Goal: Task Accomplishment & Management: Manage account settings

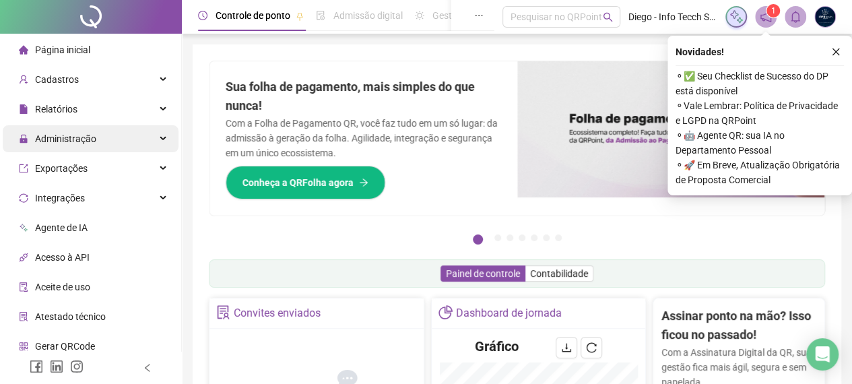
click at [48, 139] on span "Administração" at bounding box center [65, 138] width 61 height 11
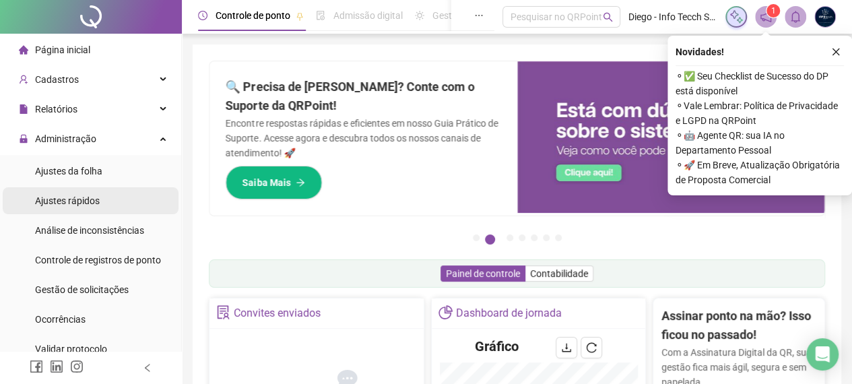
click at [73, 195] on span "Ajustes rápidos" at bounding box center [67, 200] width 65 height 11
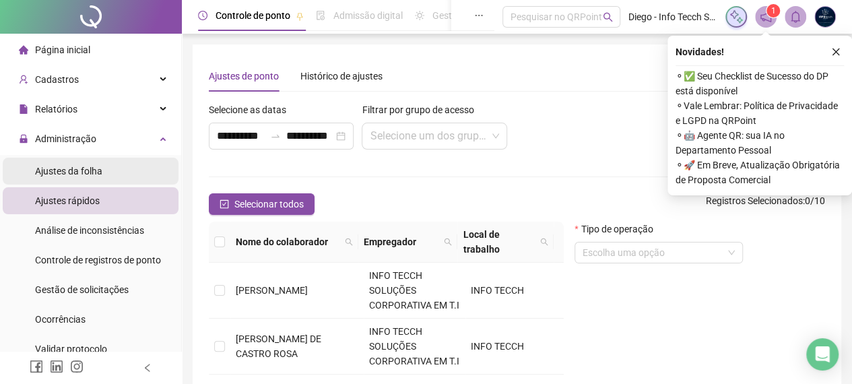
click at [97, 170] on span "Ajustes da folha" at bounding box center [68, 171] width 67 height 11
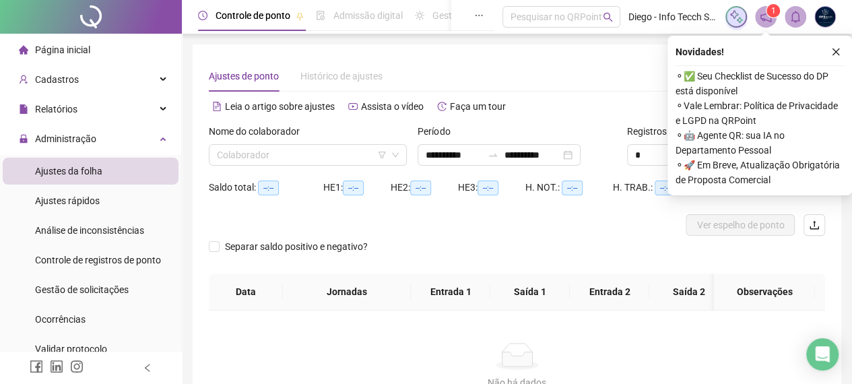
type input "**********"
click at [246, 153] on input "search" at bounding box center [302, 155] width 170 height 20
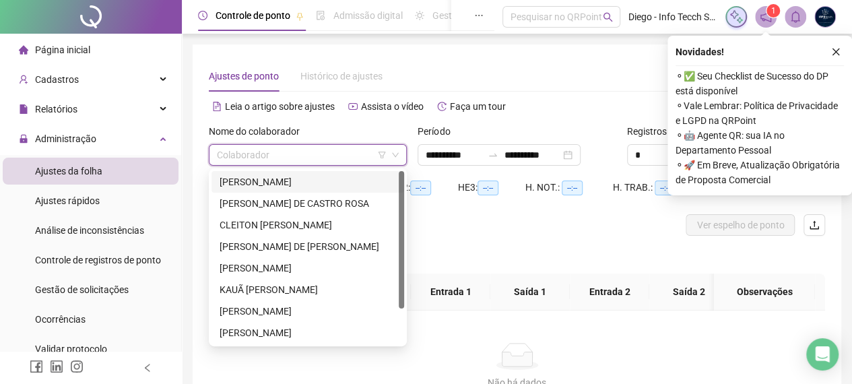
click at [323, 176] on div "[PERSON_NAME]" at bounding box center [308, 181] width 176 height 15
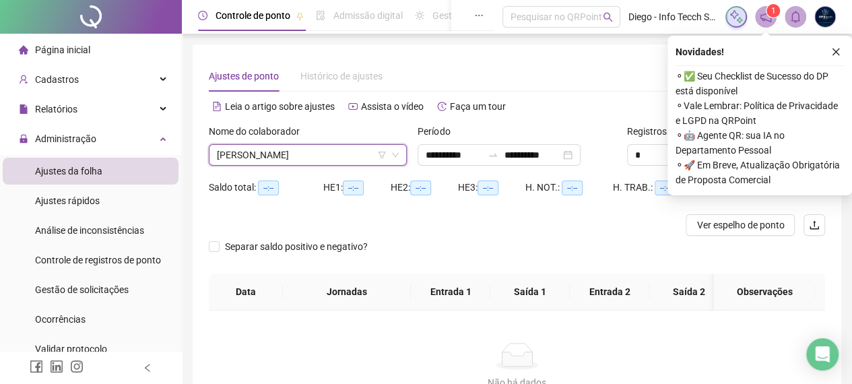
click at [835, 51] on icon "close" at bounding box center [835, 51] width 9 height 9
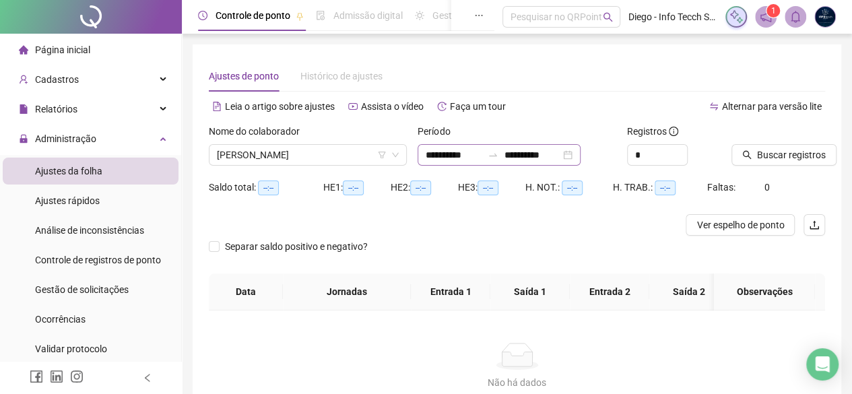
click at [580, 157] on div "**********" at bounding box center [498, 155] width 163 height 22
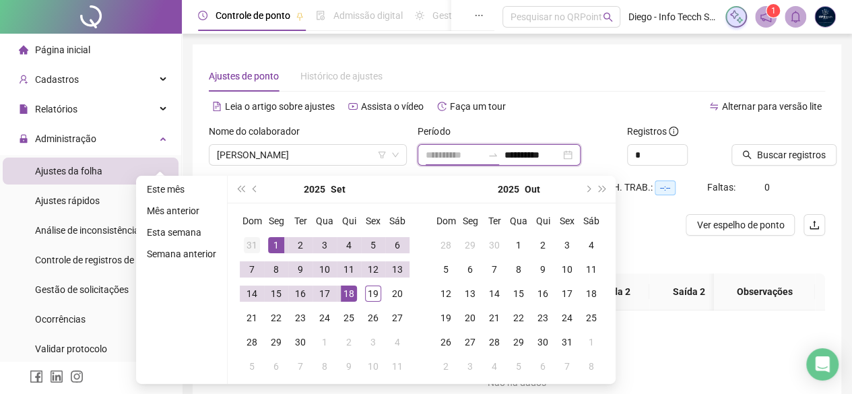
type input "**********"
click at [260, 244] on td "31" at bounding box center [252, 245] width 24 height 24
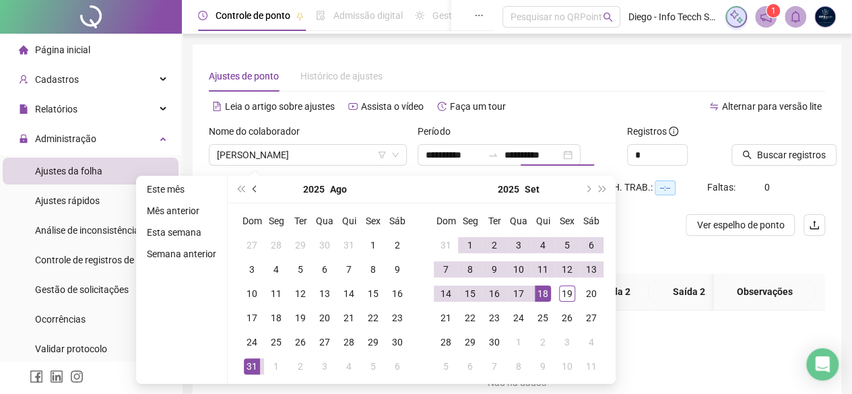
click at [257, 188] on button "prev-year" at bounding box center [255, 189] width 15 height 27
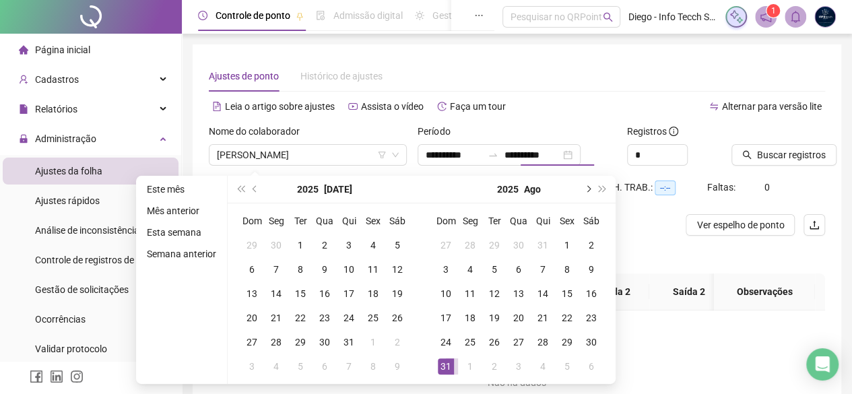
click at [591, 189] on button "next-year" at bounding box center [587, 189] width 15 height 27
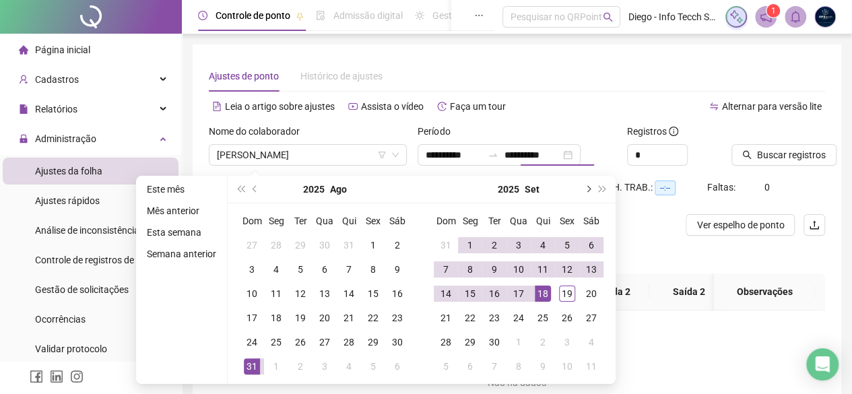
click at [591, 189] on button "next-year" at bounding box center [587, 189] width 15 height 27
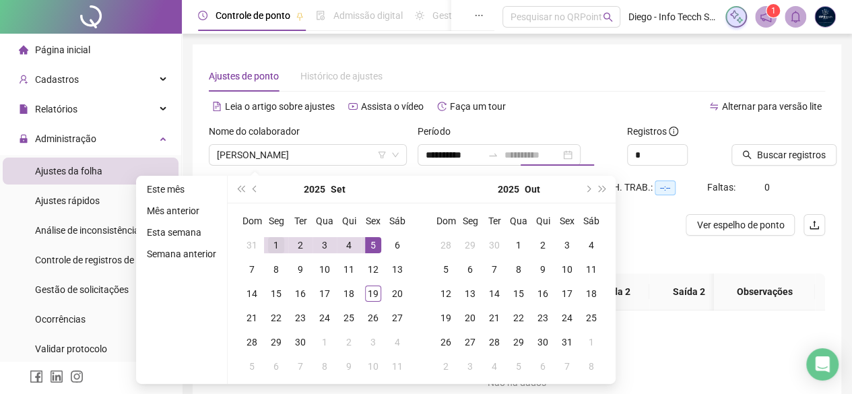
type input "**********"
click at [273, 246] on div "1" at bounding box center [276, 245] width 16 height 16
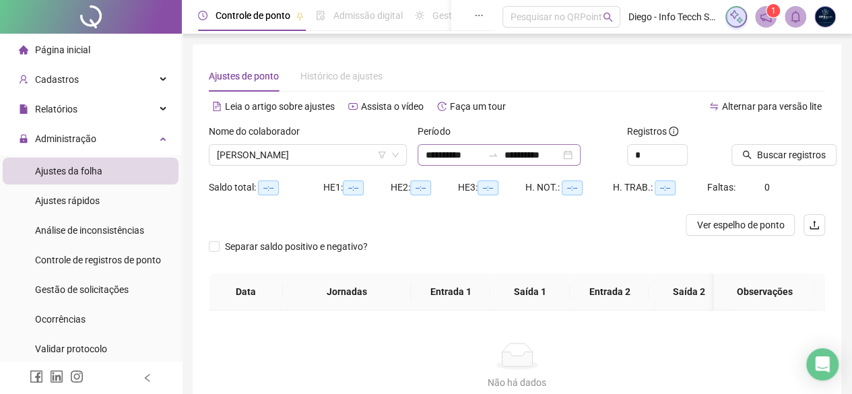
click at [580, 158] on div "**********" at bounding box center [498, 155] width 163 height 22
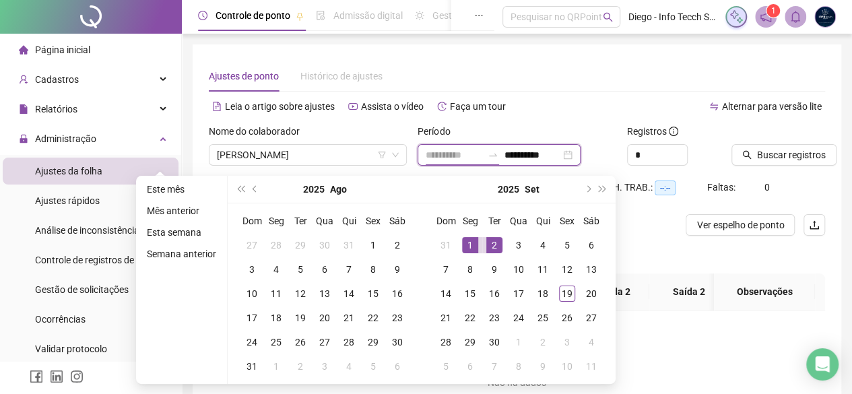
type input "**********"
click at [469, 246] on div "1" at bounding box center [470, 245] width 16 height 16
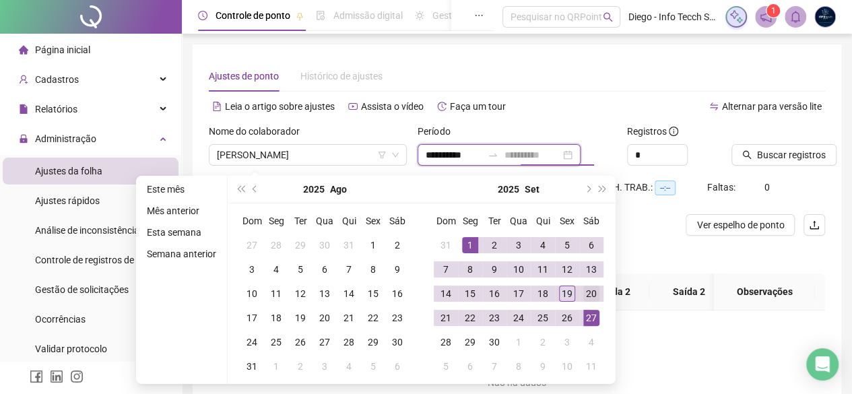
type input "**********"
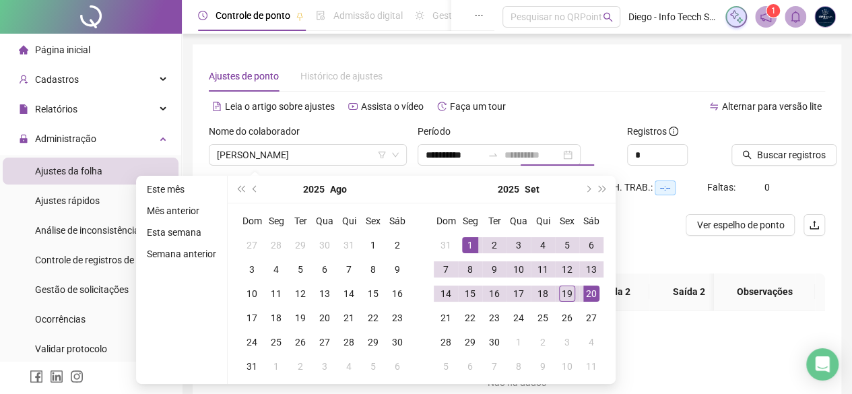
click at [595, 300] on div "20" at bounding box center [591, 294] width 16 height 16
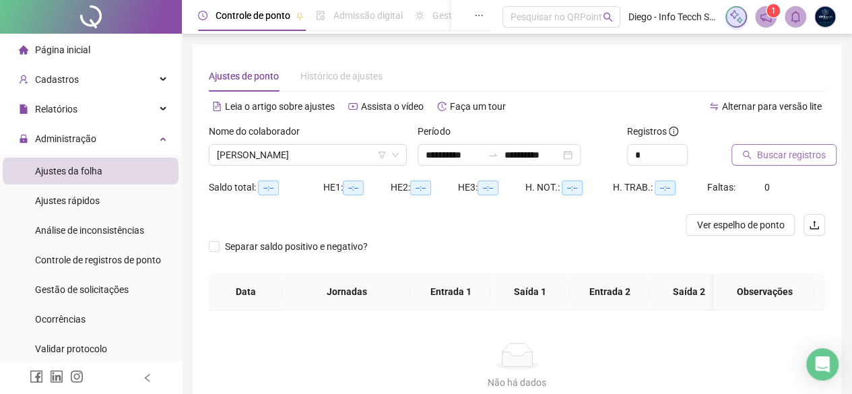
click at [755, 159] on button "Buscar registros" at bounding box center [783, 155] width 105 height 22
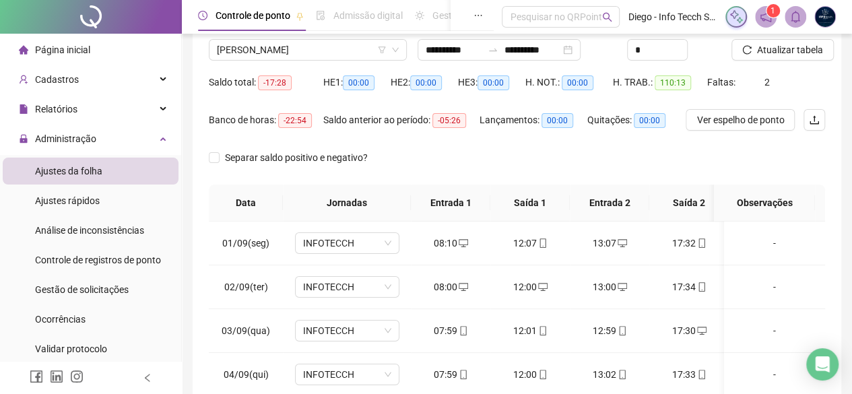
scroll to position [24, 0]
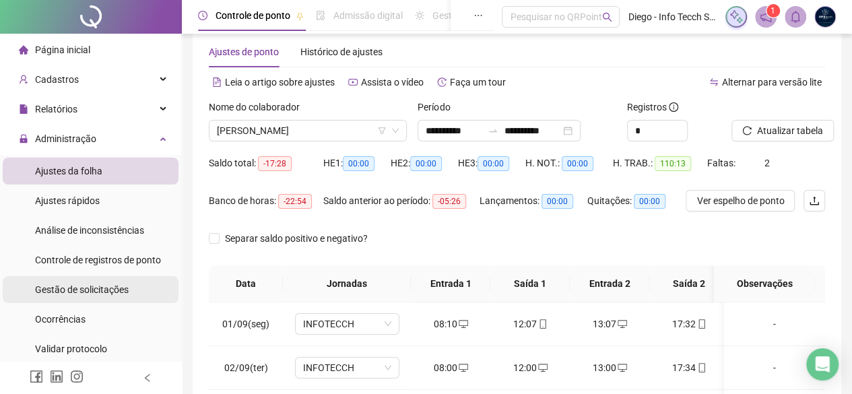
click at [122, 302] on div "Gestão de solicitações" at bounding box center [82, 289] width 94 height 27
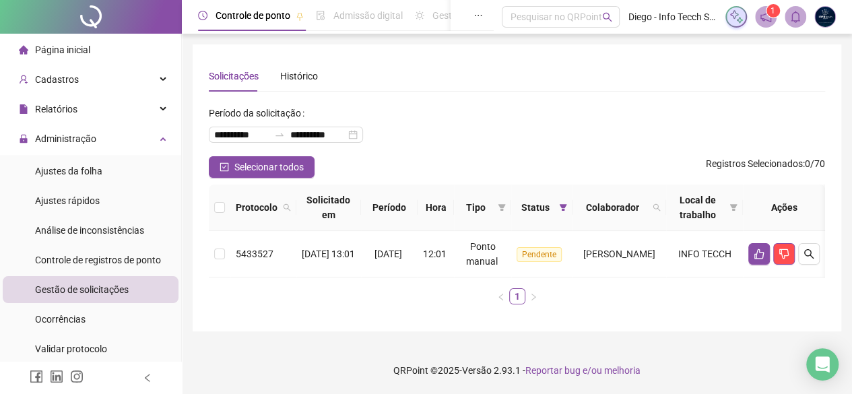
scroll to position [5, 0]
click at [143, 174] on li "Ajustes da folha" at bounding box center [91, 171] width 176 height 27
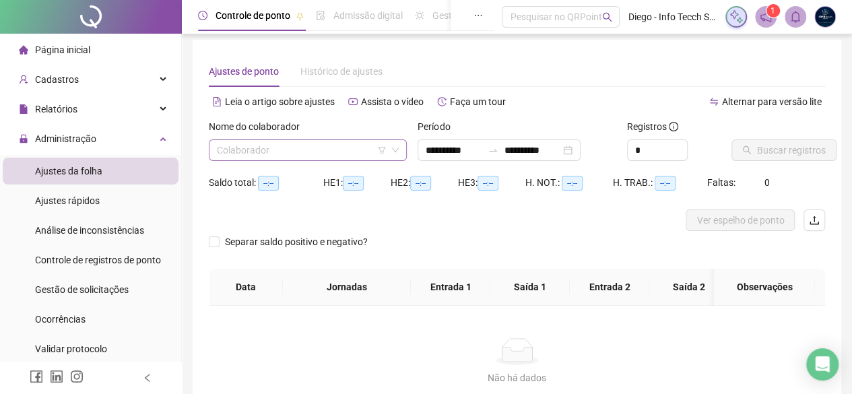
type input "**********"
click at [250, 147] on input "search" at bounding box center [302, 150] width 170 height 20
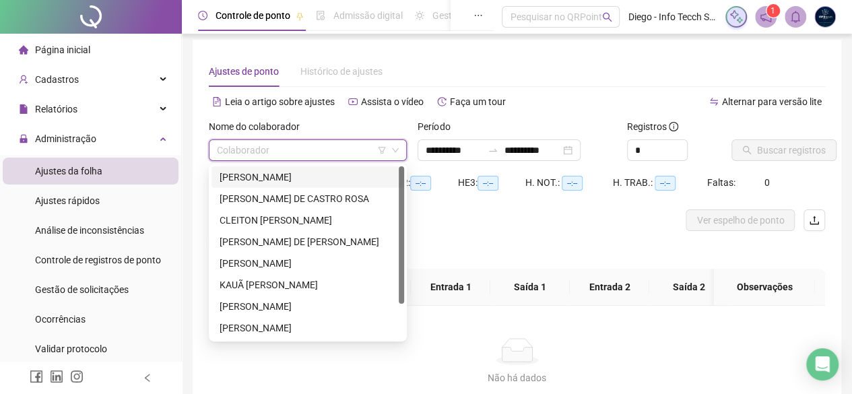
click at [264, 174] on div "[PERSON_NAME]" at bounding box center [308, 177] width 176 height 15
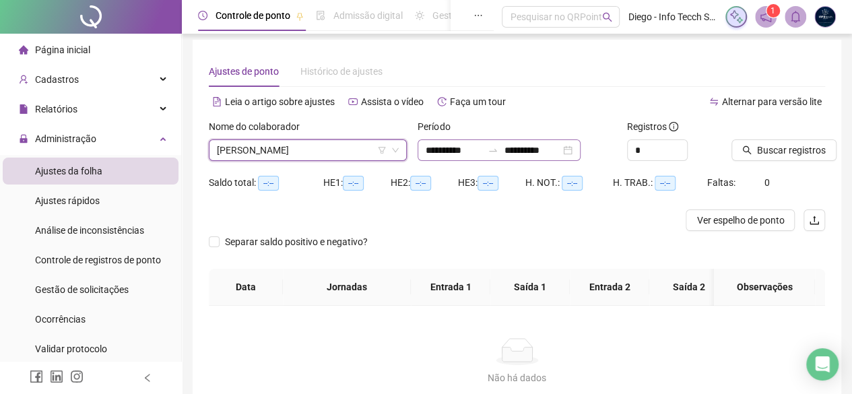
click at [580, 150] on div "**********" at bounding box center [498, 150] width 163 height 22
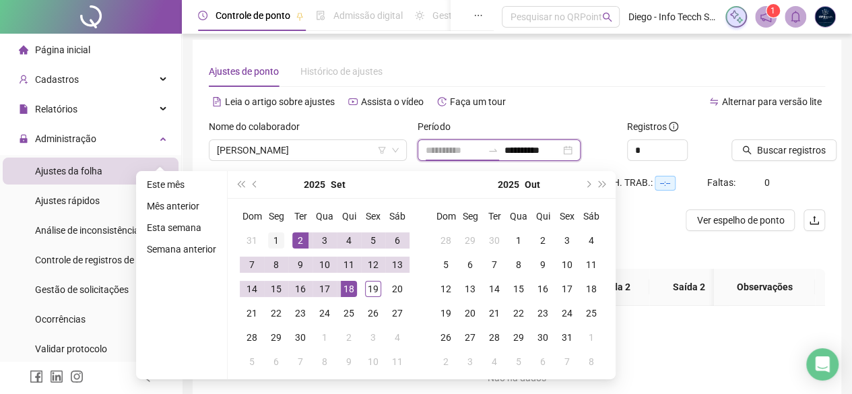
type input "**********"
click at [269, 238] on div "1" at bounding box center [276, 240] width 16 height 16
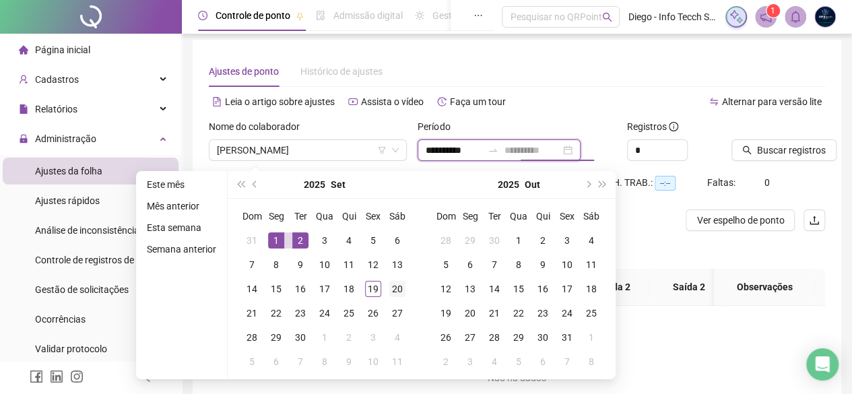
type input "**********"
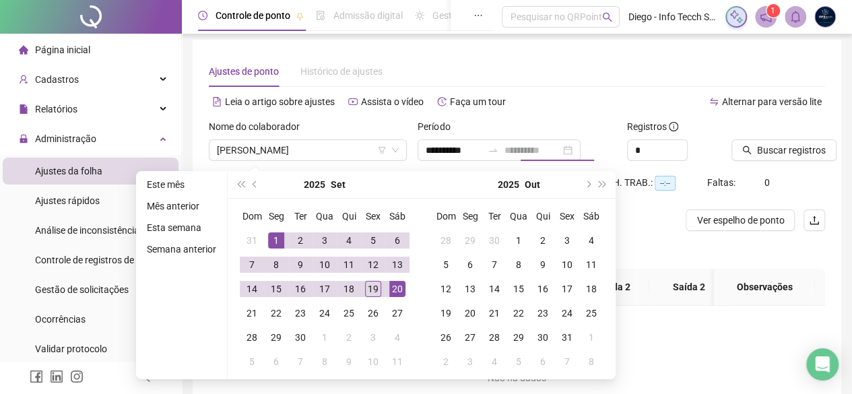
click at [399, 289] on div "20" at bounding box center [397, 289] width 16 height 16
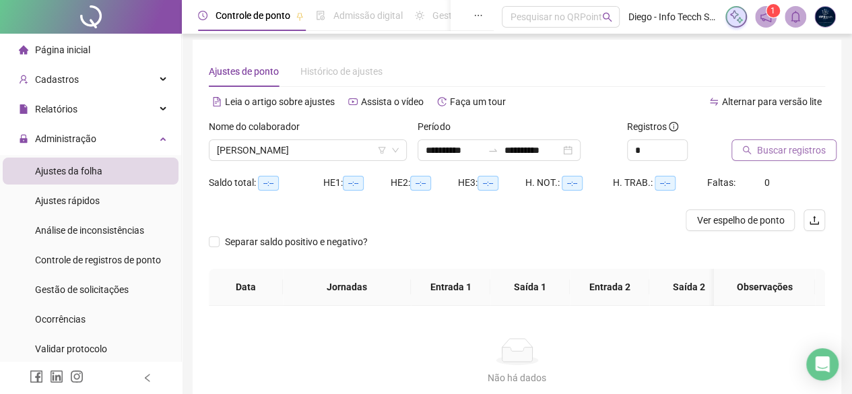
click at [770, 147] on span "Buscar registros" at bounding box center [791, 150] width 69 height 15
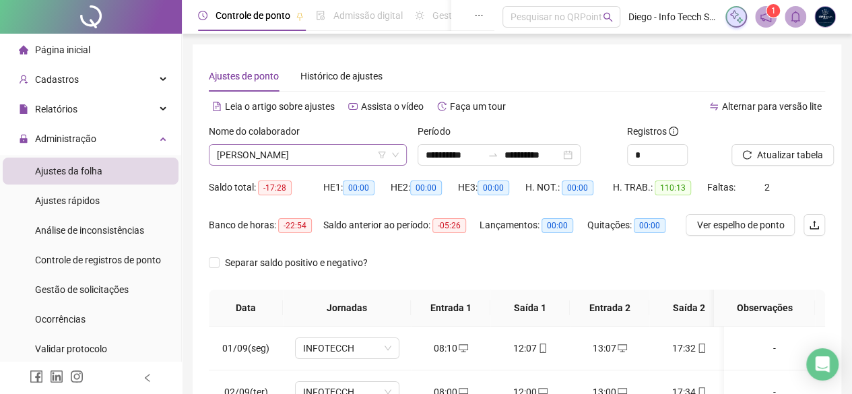
click at [302, 153] on span "[PERSON_NAME]" at bounding box center [308, 155] width 182 height 20
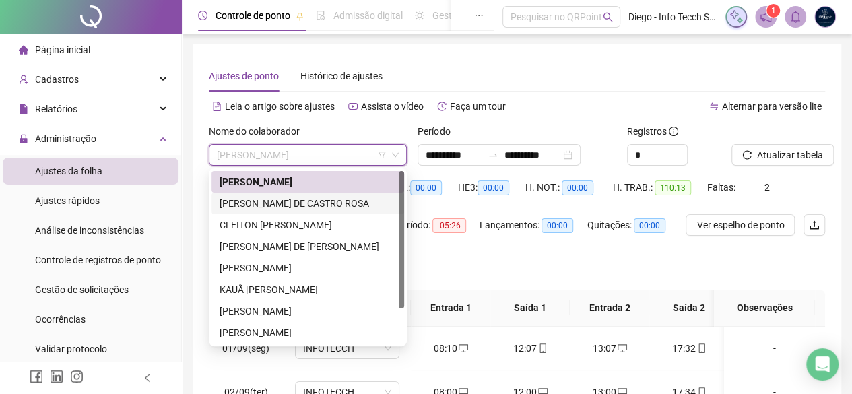
click at [295, 196] on div "[PERSON_NAME] DE CASTRO ROSA" at bounding box center [308, 203] width 176 height 15
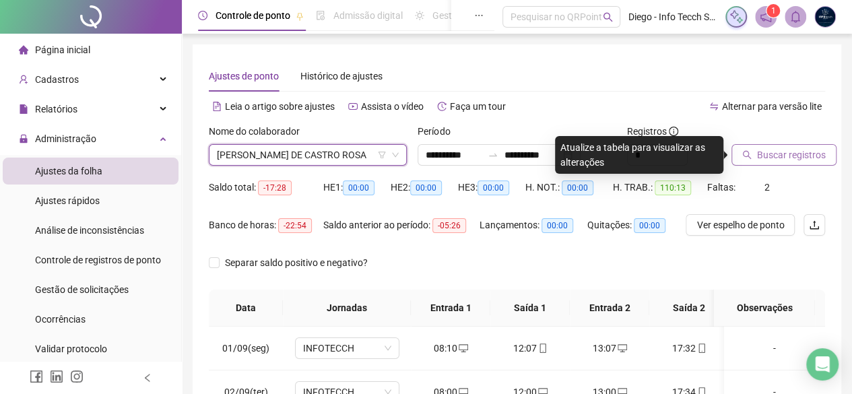
click at [757, 148] on span "Buscar registros" at bounding box center [791, 154] width 69 height 15
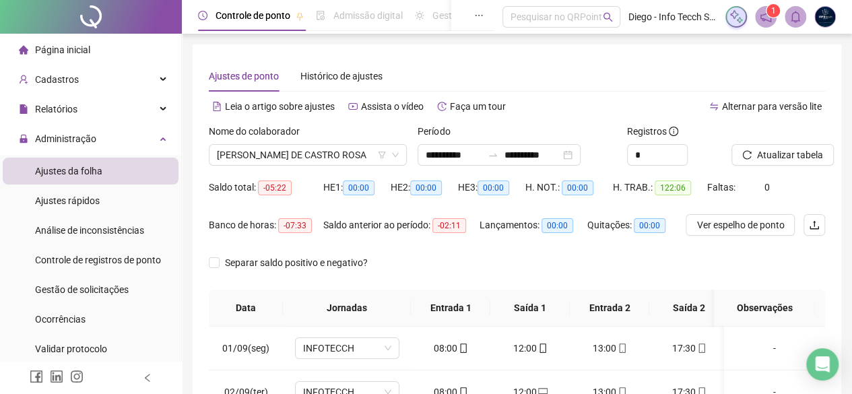
click at [332, 142] on div "Nome do colaborador" at bounding box center [308, 134] width 198 height 20
click at [331, 151] on span "[PERSON_NAME] DE CASTRO ROSA" at bounding box center [308, 155] width 182 height 20
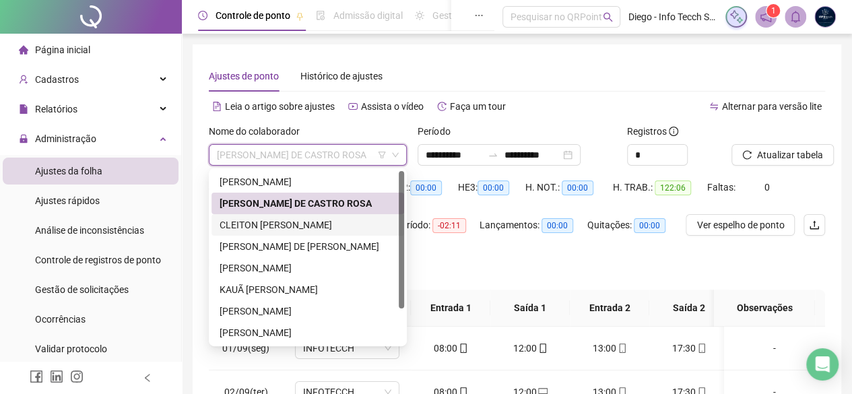
click at [329, 224] on div "CLEITON [PERSON_NAME]" at bounding box center [308, 225] width 176 height 15
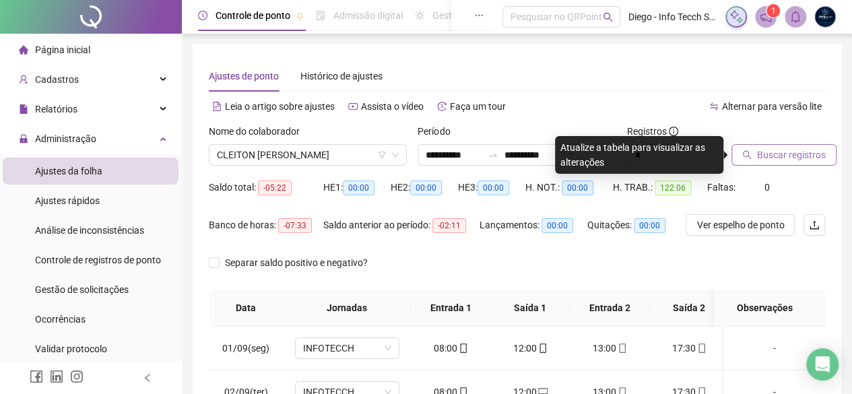
click at [762, 158] on span "Buscar registros" at bounding box center [791, 154] width 69 height 15
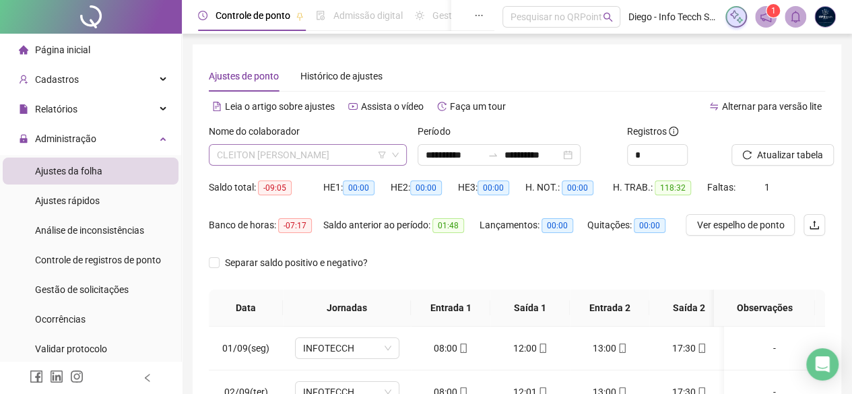
click at [366, 147] on span "CLEITON [PERSON_NAME]" at bounding box center [308, 155] width 182 height 20
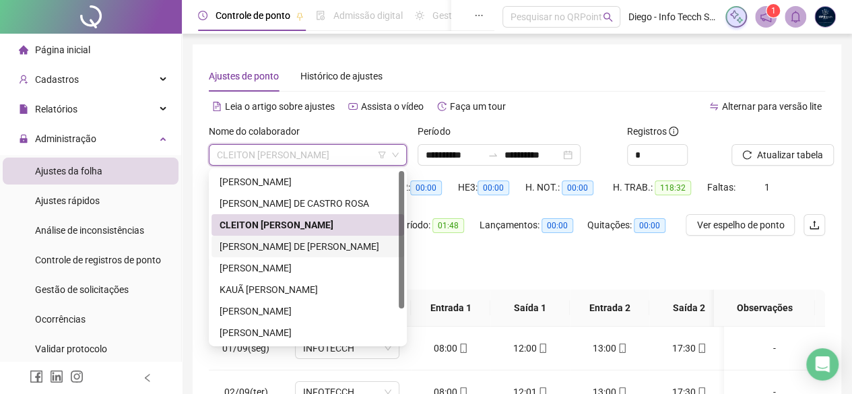
click at [352, 248] on div "[PERSON_NAME] DE [PERSON_NAME]" at bounding box center [308, 246] width 176 height 15
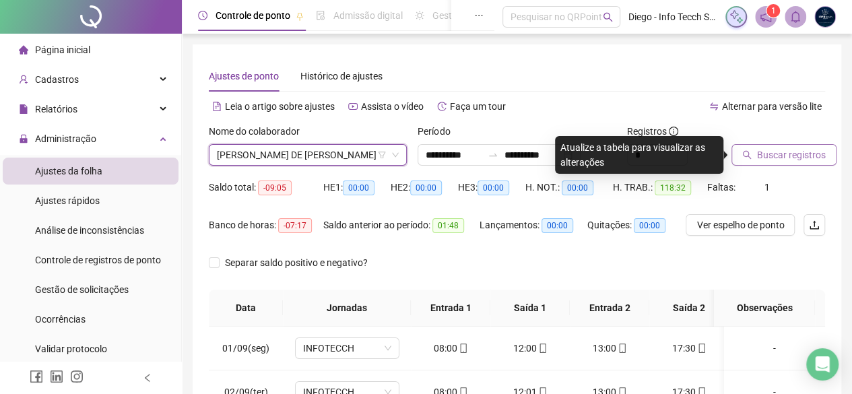
click at [779, 164] on button "Buscar registros" at bounding box center [783, 155] width 105 height 22
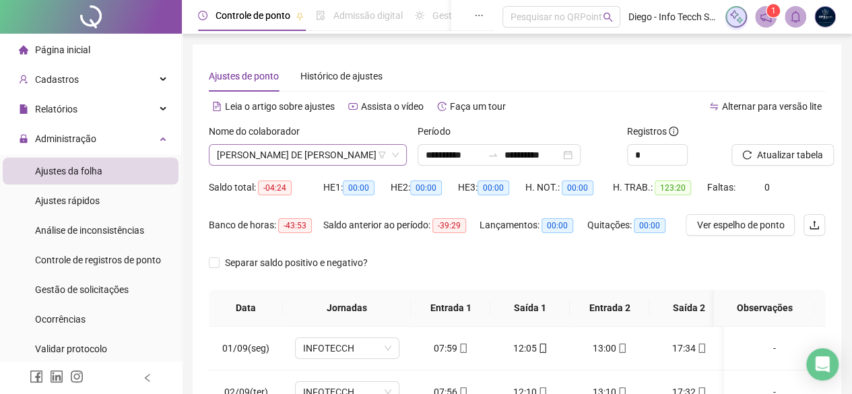
click at [325, 151] on span "[PERSON_NAME] DE [PERSON_NAME]" at bounding box center [308, 155] width 182 height 20
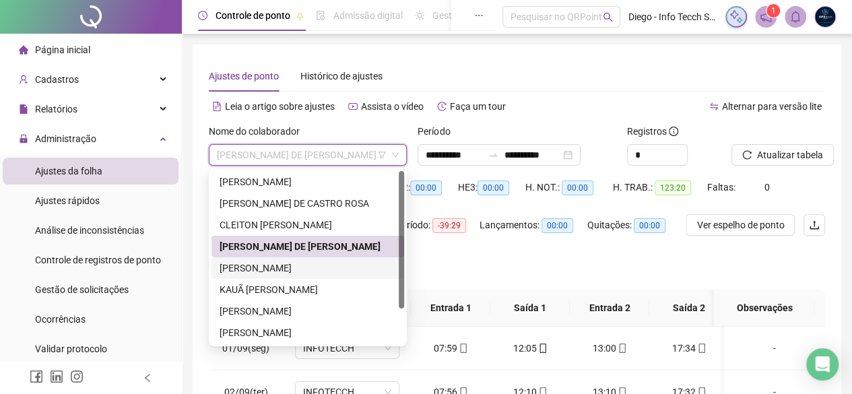
drag, startPoint x: 323, startPoint y: 269, endPoint x: 330, endPoint y: 264, distance: 8.8
click at [322, 269] on div "[PERSON_NAME]" at bounding box center [308, 268] width 176 height 15
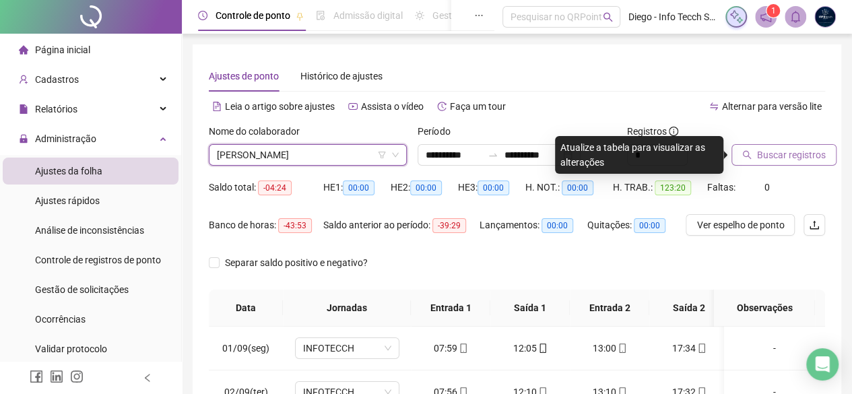
click at [763, 157] on span "Buscar registros" at bounding box center [791, 154] width 69 height 15
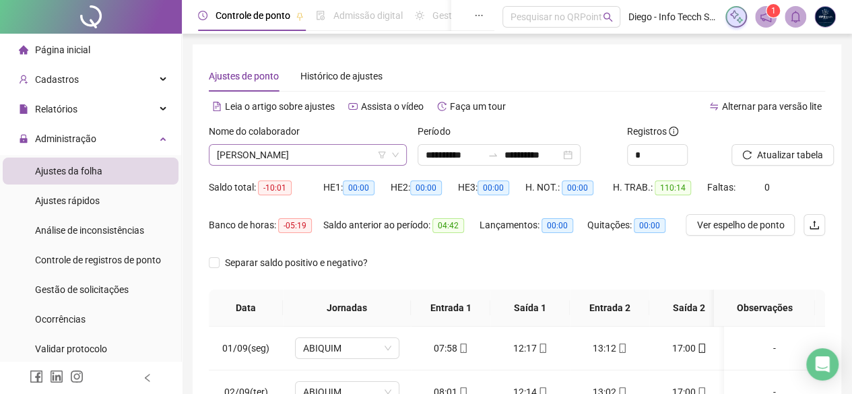
click at [360, 158] on span "[PERSON_NAME]" at bounding box center [308, 155] width 182 height 20
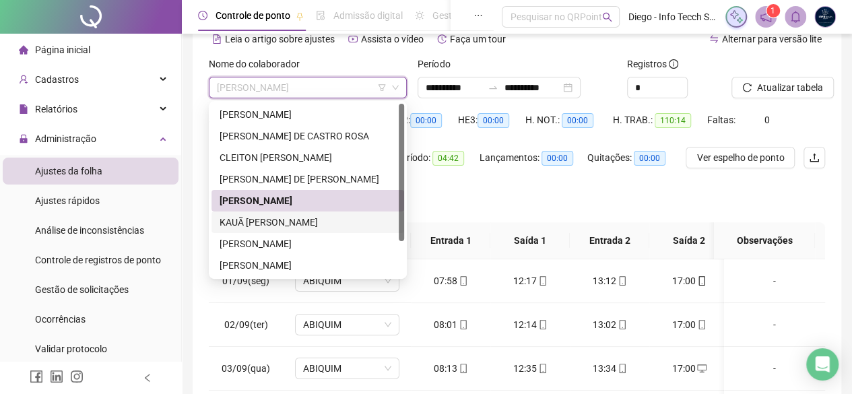
click at [373, 226] on div "KAUÃ [PERSON_NAME]" at bounding box center [308, 222] width 176 height 15
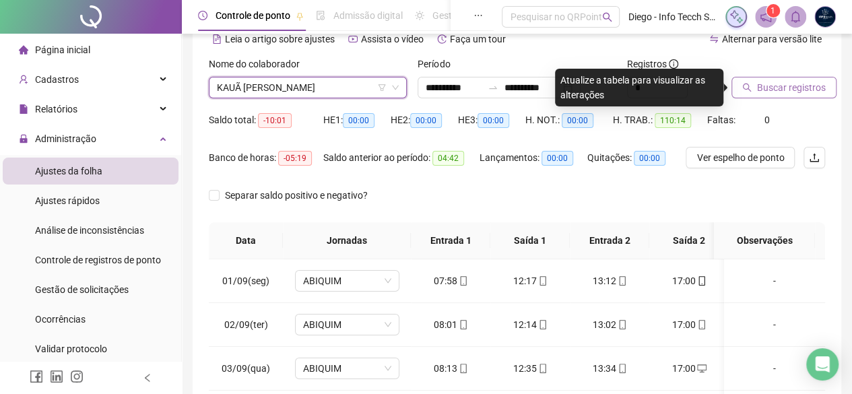
click at [757, 87] on span "Buscar registros" at bounding box center [791, 87] width 69 height 15
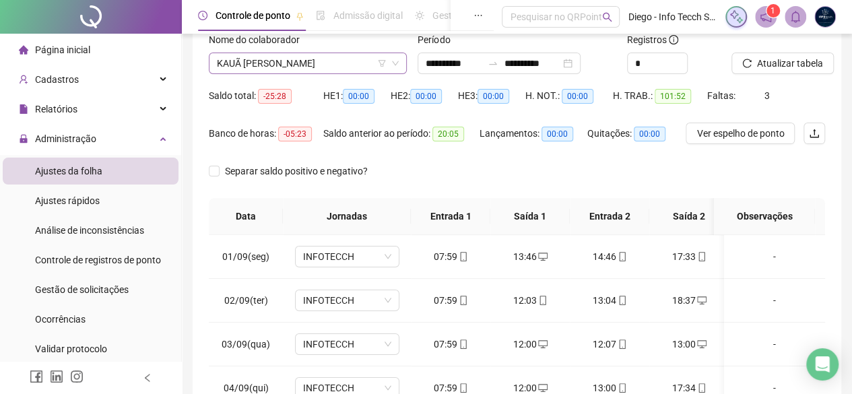
click at [337, 64] on span "KAUÃ [PERSON_NAME]" at bounding box center [308, 63] width 182 height 20
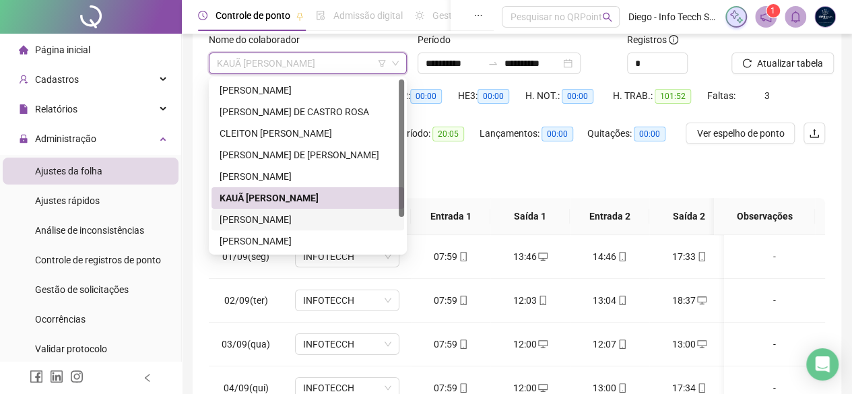
click at [342, 211] on div "[PERSON_NAME]" at bounding box center [307, 220] width 193 height 22
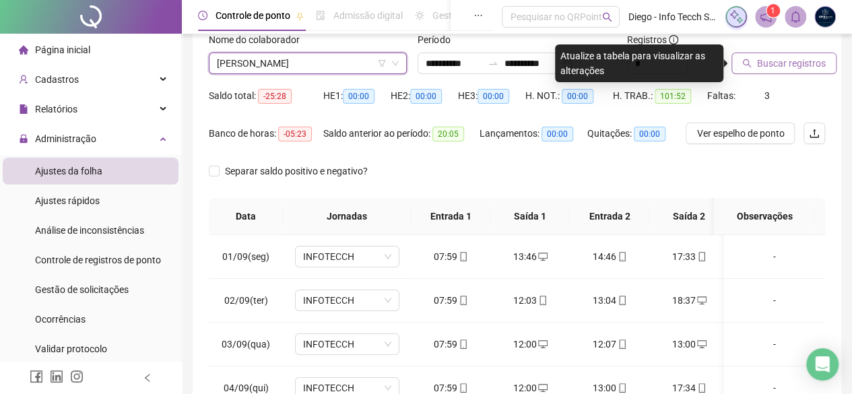
click at [770, 65] on span "Buscar registros" at bounding box center [791, 63] width 69 height 15
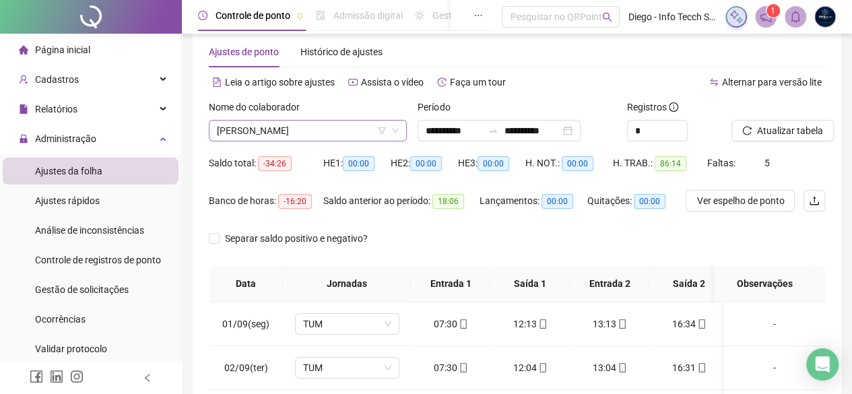
click at [360, 126] on span "[PERSON_NAME]" at bounding box center [308, 131] width 182 height 20
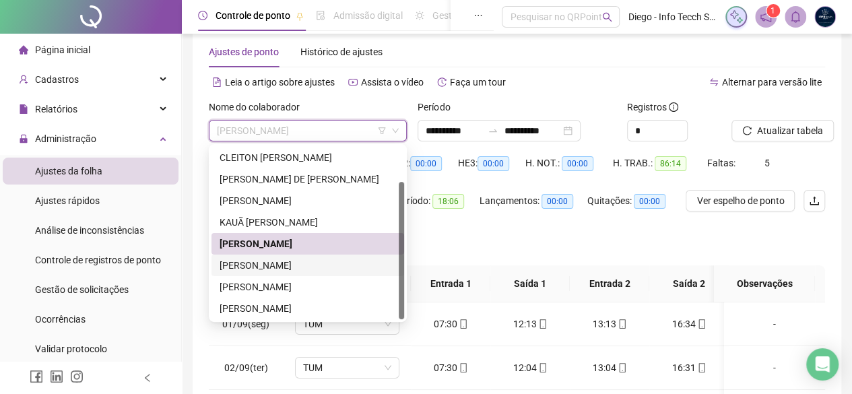
click at [343, 269] on div "[PERSON_NAME]" at bounding box center [308, 265] width 176 height 15
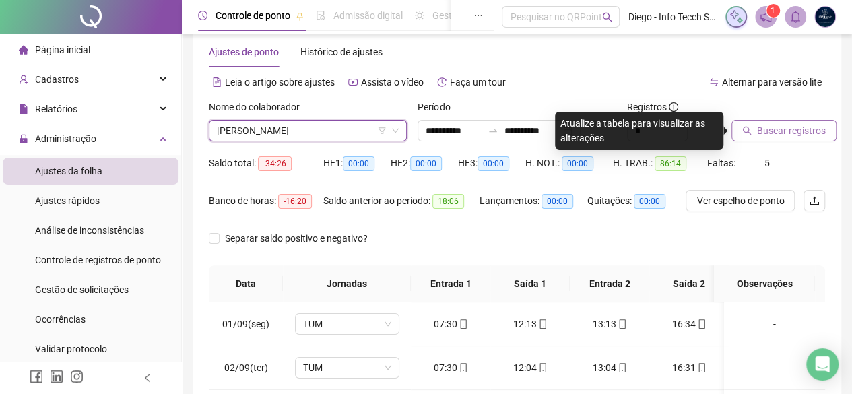
click at [731, 137] on button "Buscar registros" at bounding box center [783, 131] width 105 height 22
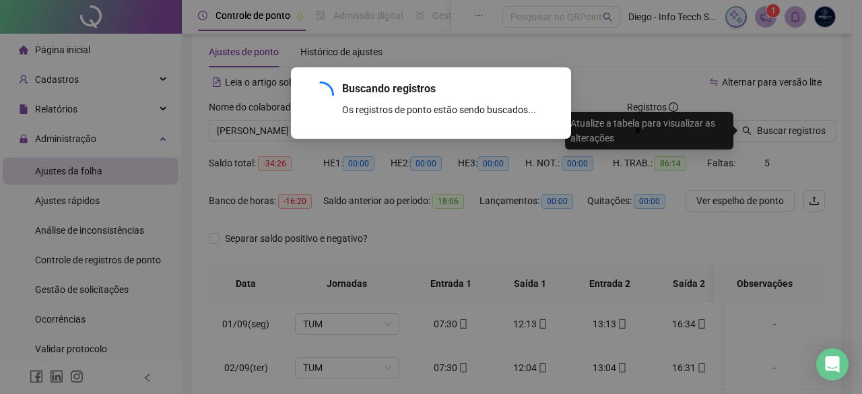
click at [753, 126] on div "Buscando registros Os registros de ponto estão sendo buscados... OK" at bounding box center [431, 197] width 862 height 394
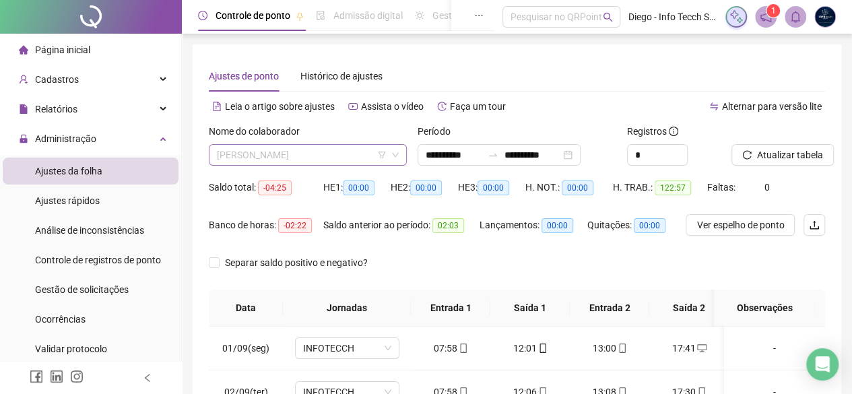
click at [286, 157] on span "[PERSON_NAME]" at bounding box center [308, 155] width 182 height 20
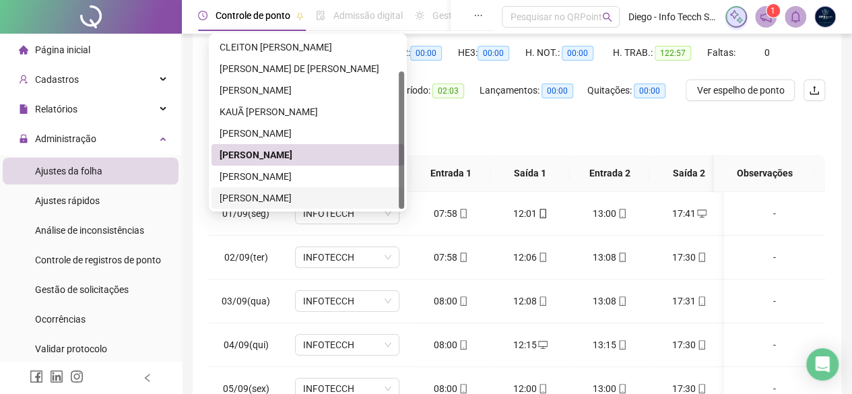
click at [355, 200] on div "[PERSON_NAME]" at bounding box center [308, 198] width 176 height 15
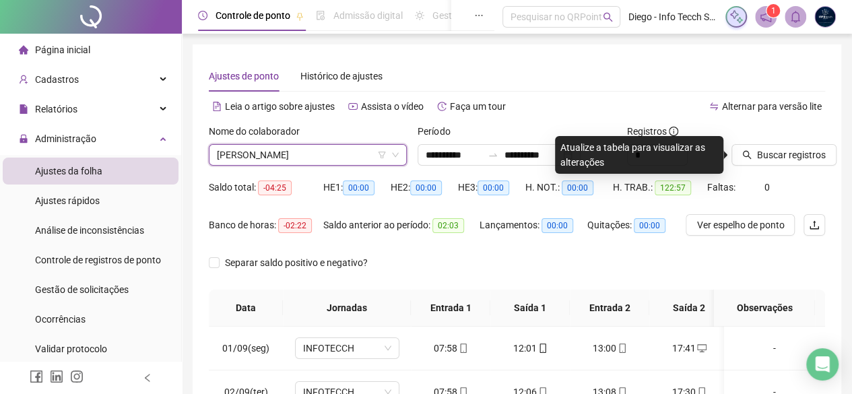
click at [762, 141] on div at bounding box center [761, 134] width 60 height 20
click at [760, 150] on span "Buscar registros" at bounding box center [791, 154] width 69 height 15
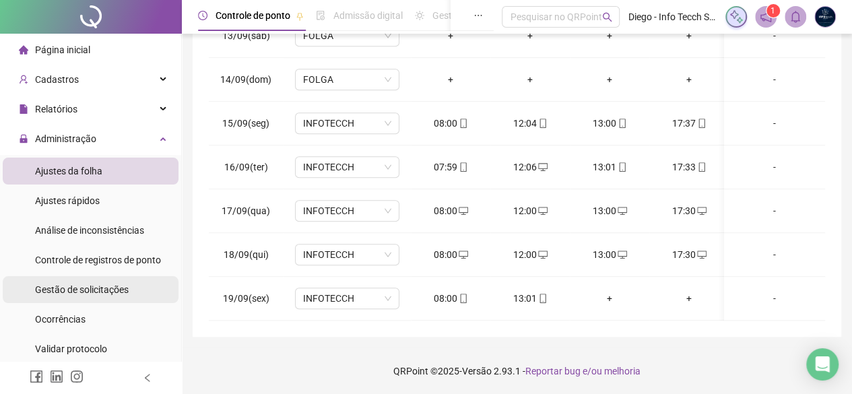
click at [139, 290] on li "Gestão de solicitações" at bounding box center [91, 289] width 176 height 27
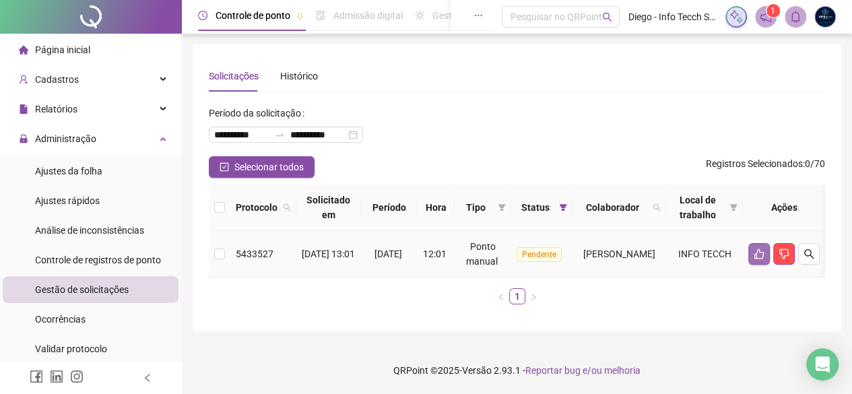
click at [770, 247] on button "button" at bounding box center [759, 254] width 22 height 22
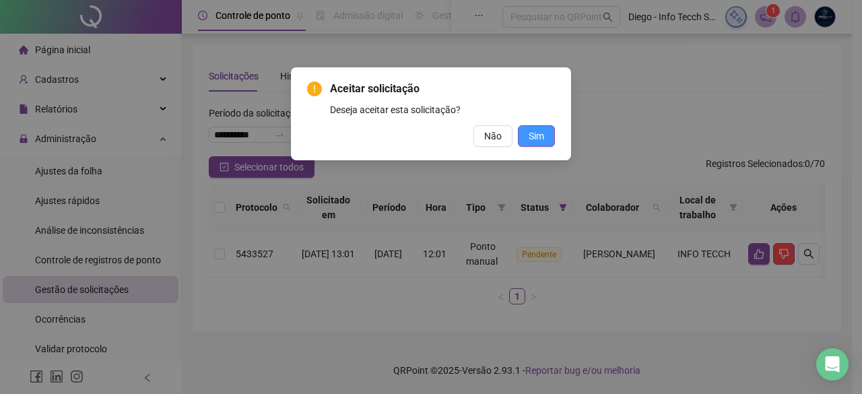
click at [535, 134] on span "Sim" at bounding box center [536, 136] width 15 height 15
